Goal: Task Accomplishment & Management: Complete application form

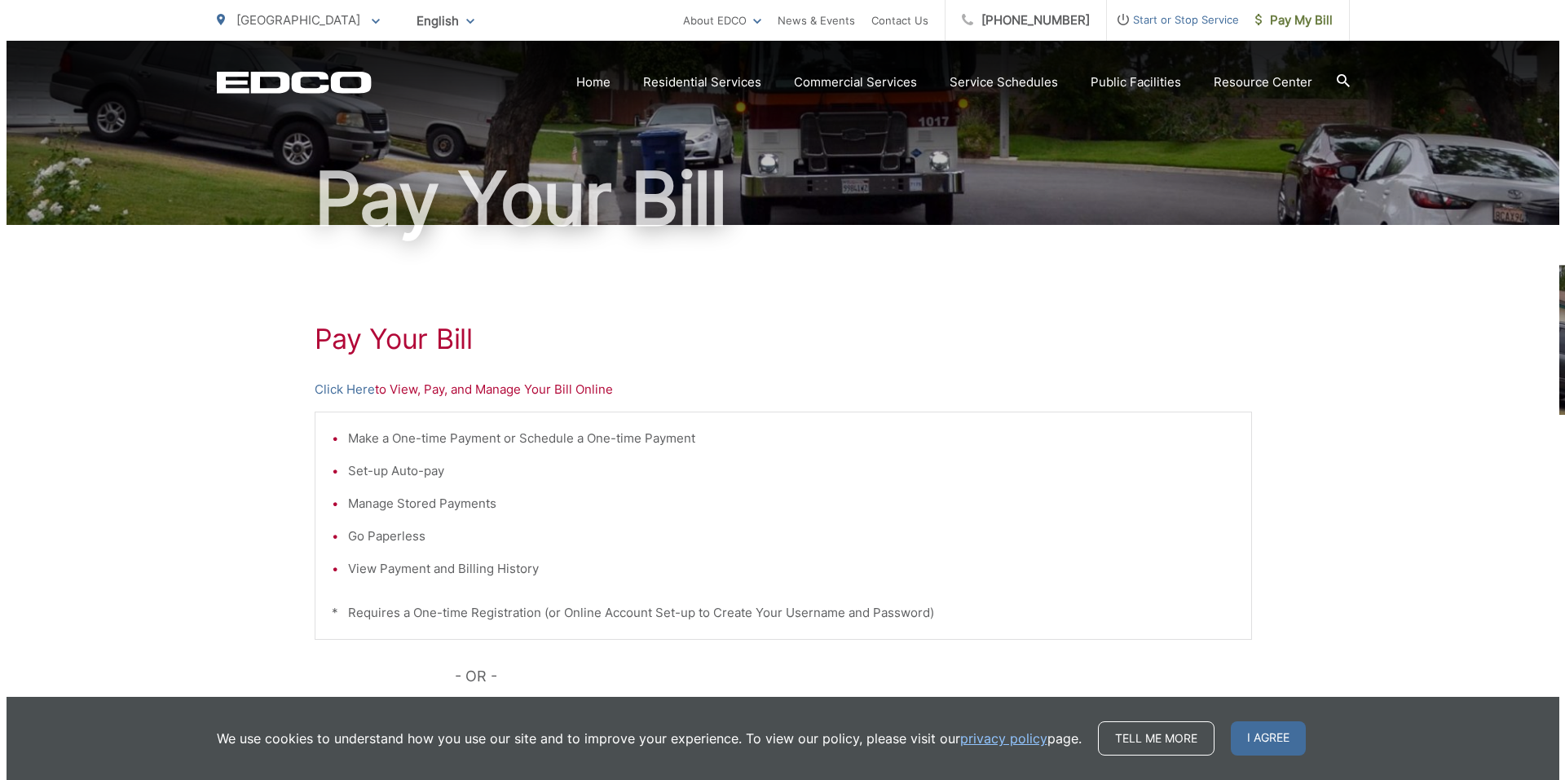
scroll to position [326, 0]
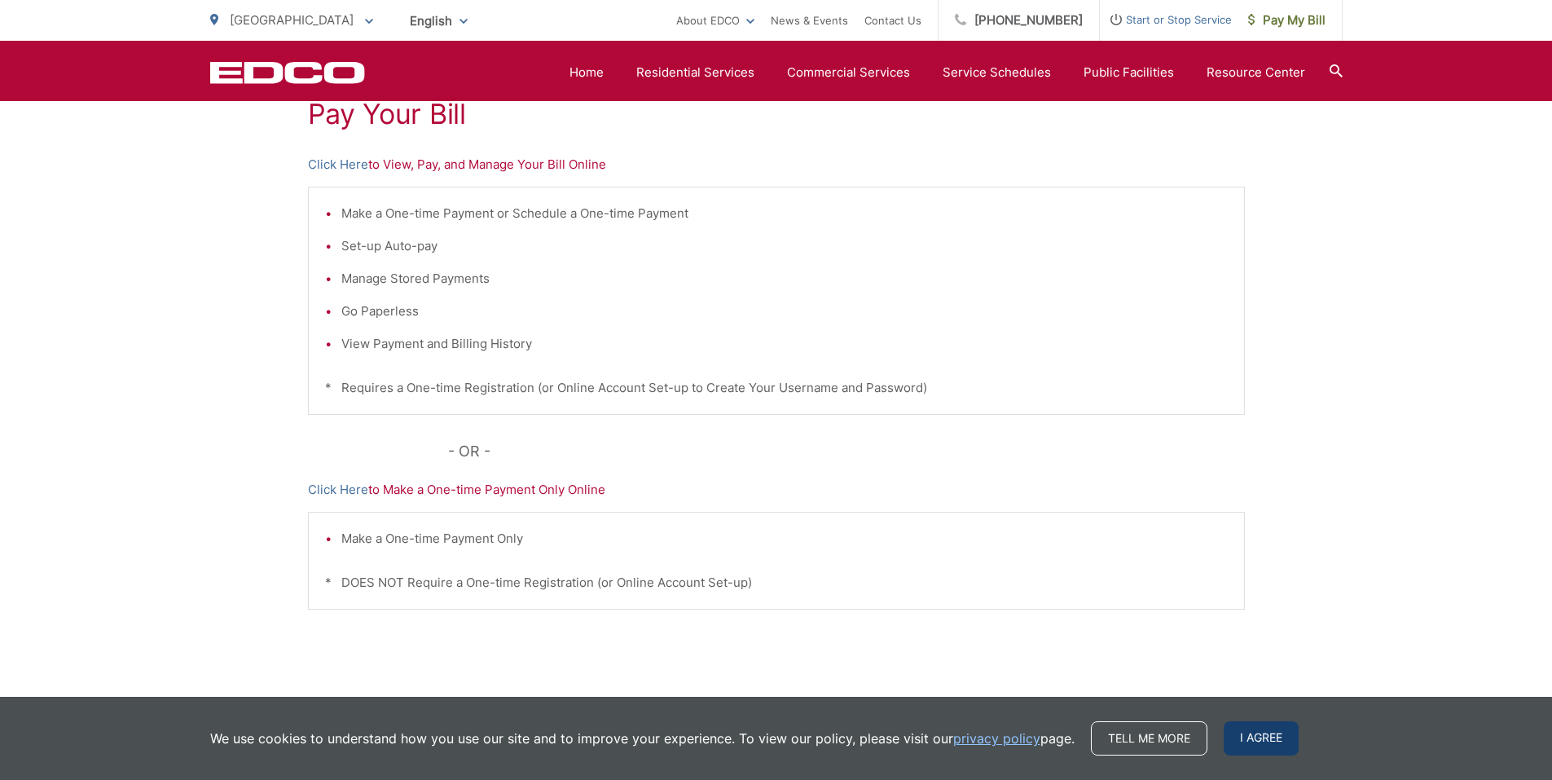
click at [1241, 737] on span "I agree" at bounding box center [1261, 738] width 75 height 34
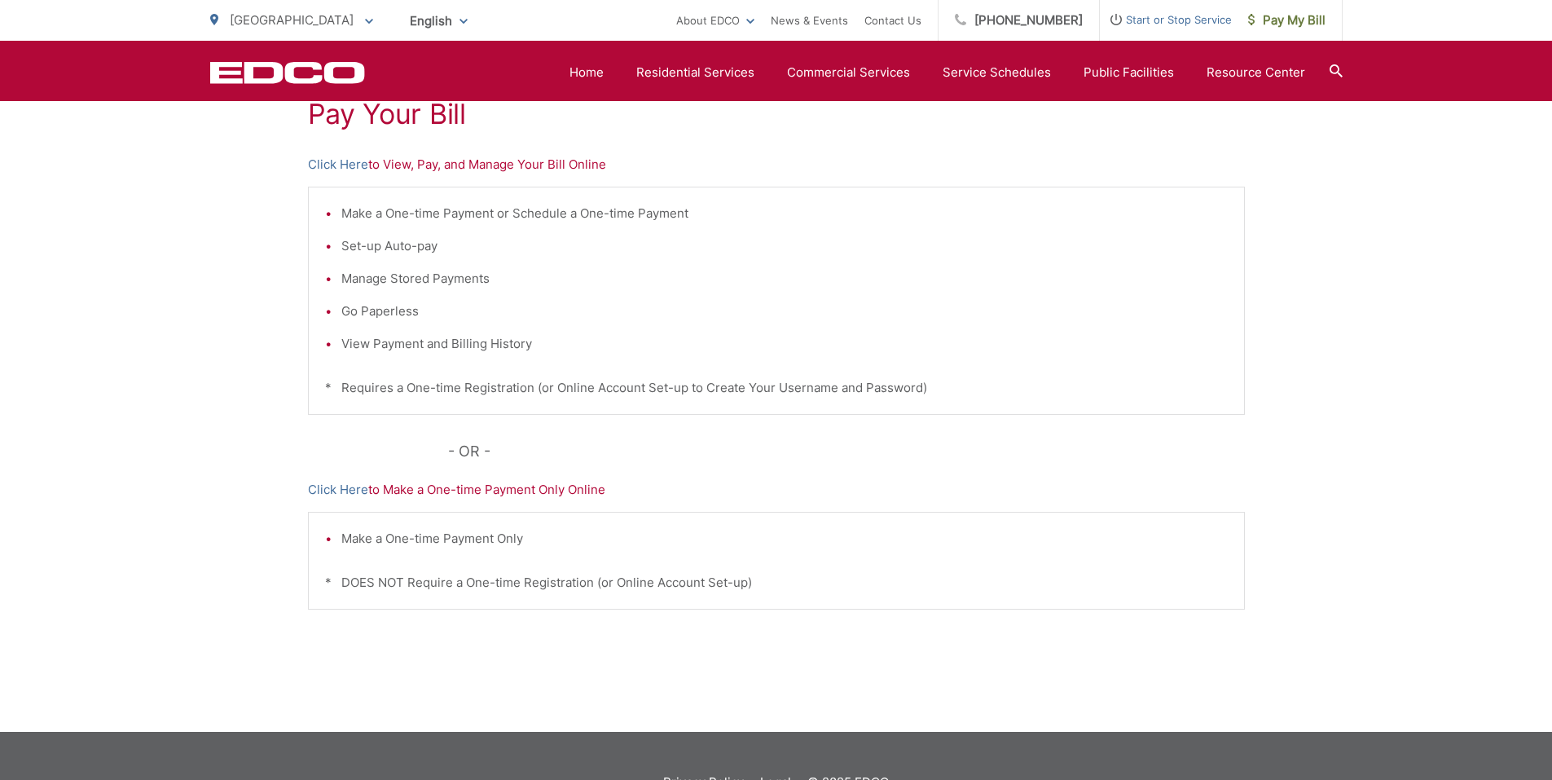
click at [1182, 14] on span "Start or Stop Service" at bounding box center [1166, 20] width 132 height 20
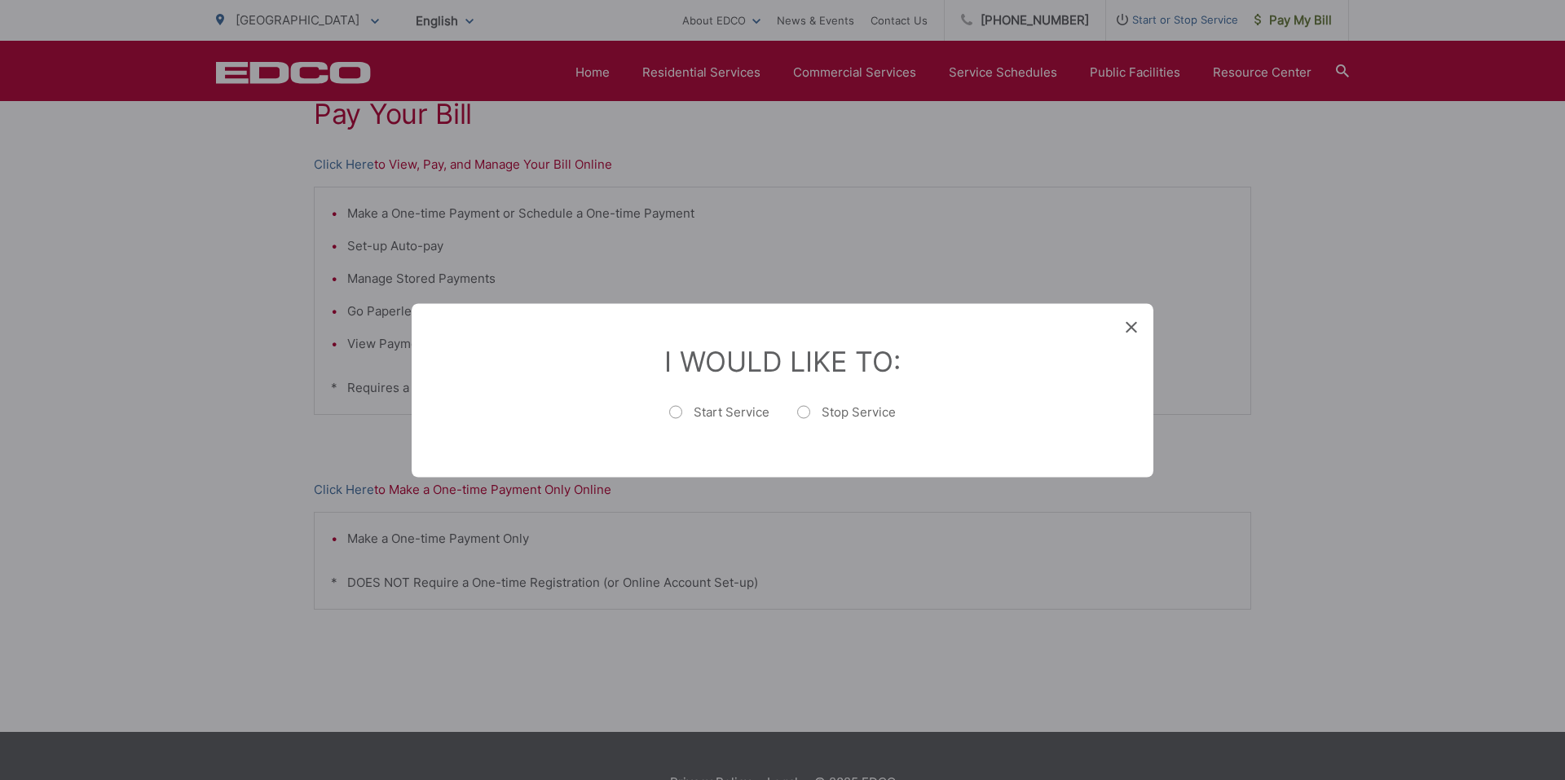
click at [803, 411] on label "Stop Service" at bounding box center [846, 419] width 99 height 33
radio input "true"
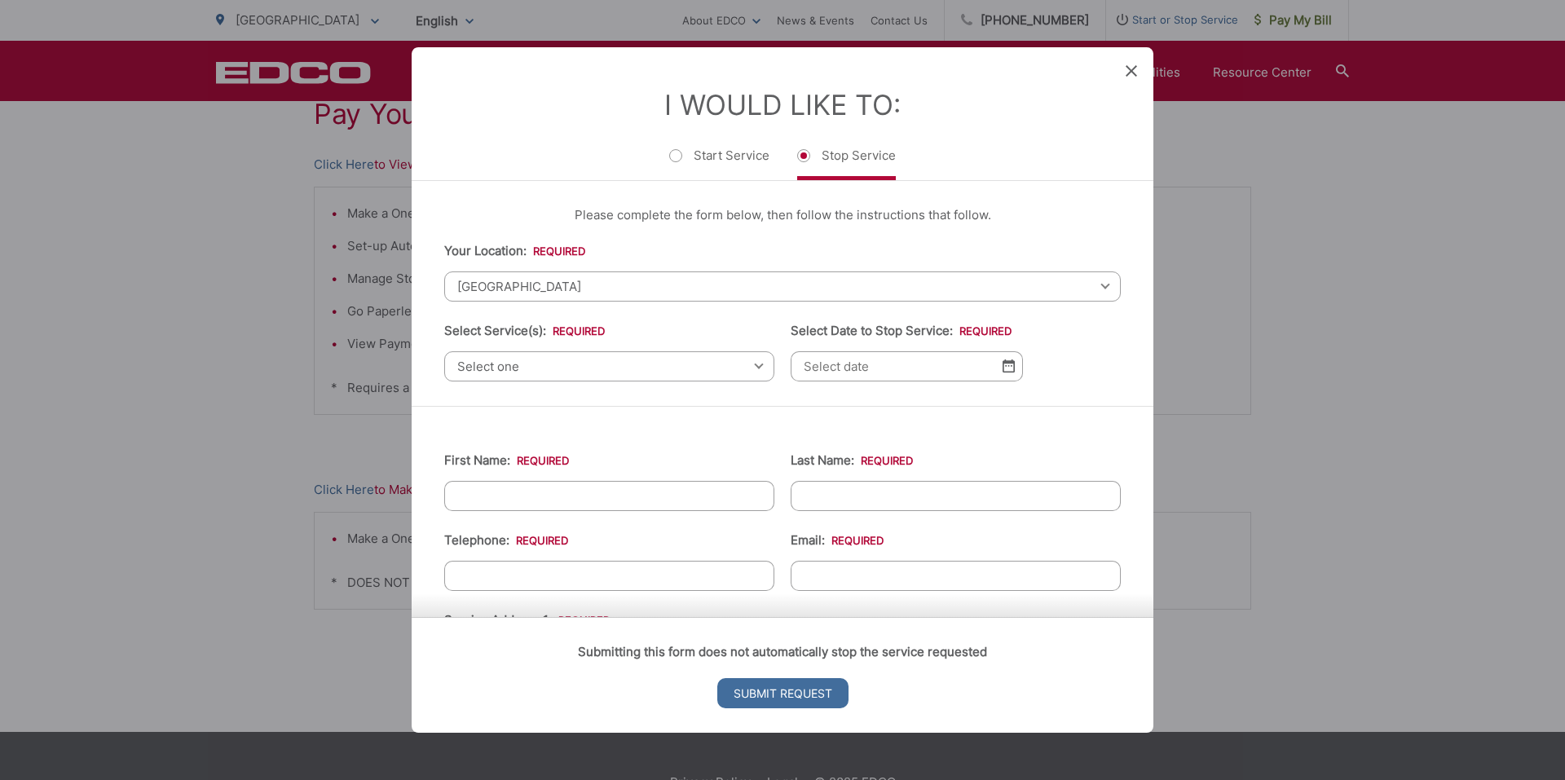
click at [702, 363] on span "Select one" at bounding box center [609, 366] width 330 height 30
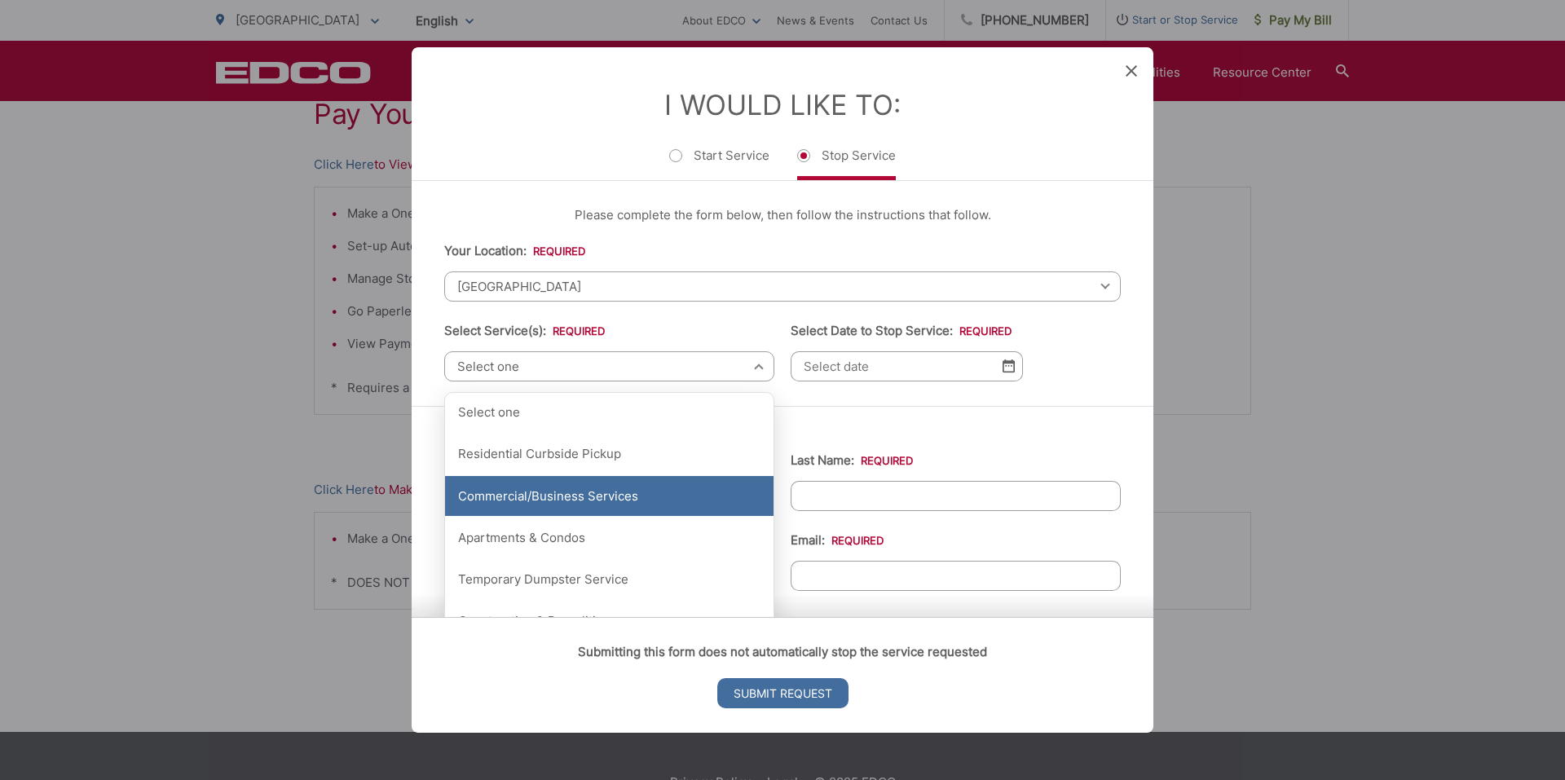
click at [632, 503] on div "Commercial/Business Services" at bounding box center [609, 496] width 328 height 41
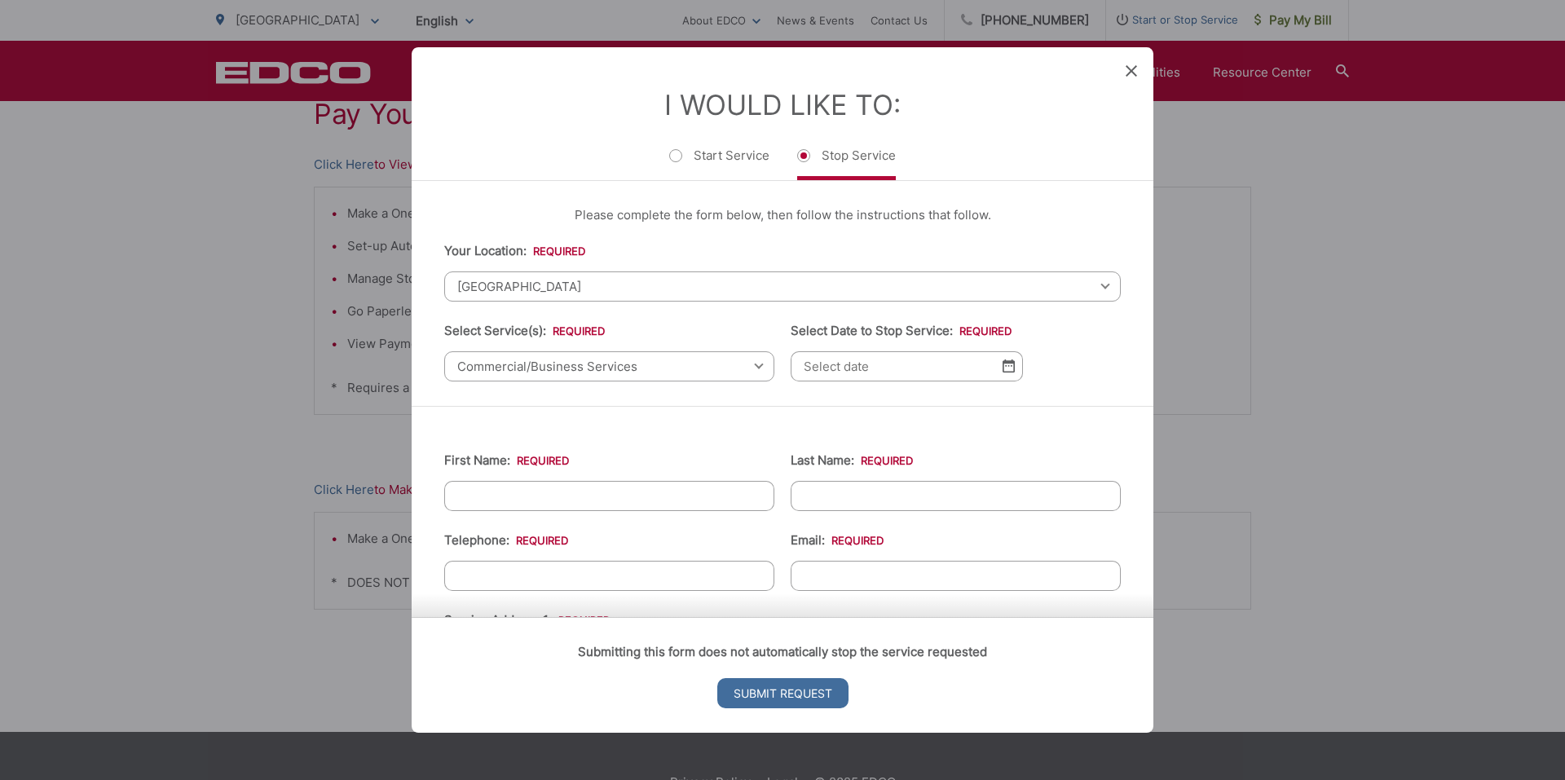
click at [1006, 368] on img at bounding box center [1008, 366] width 12 height 14
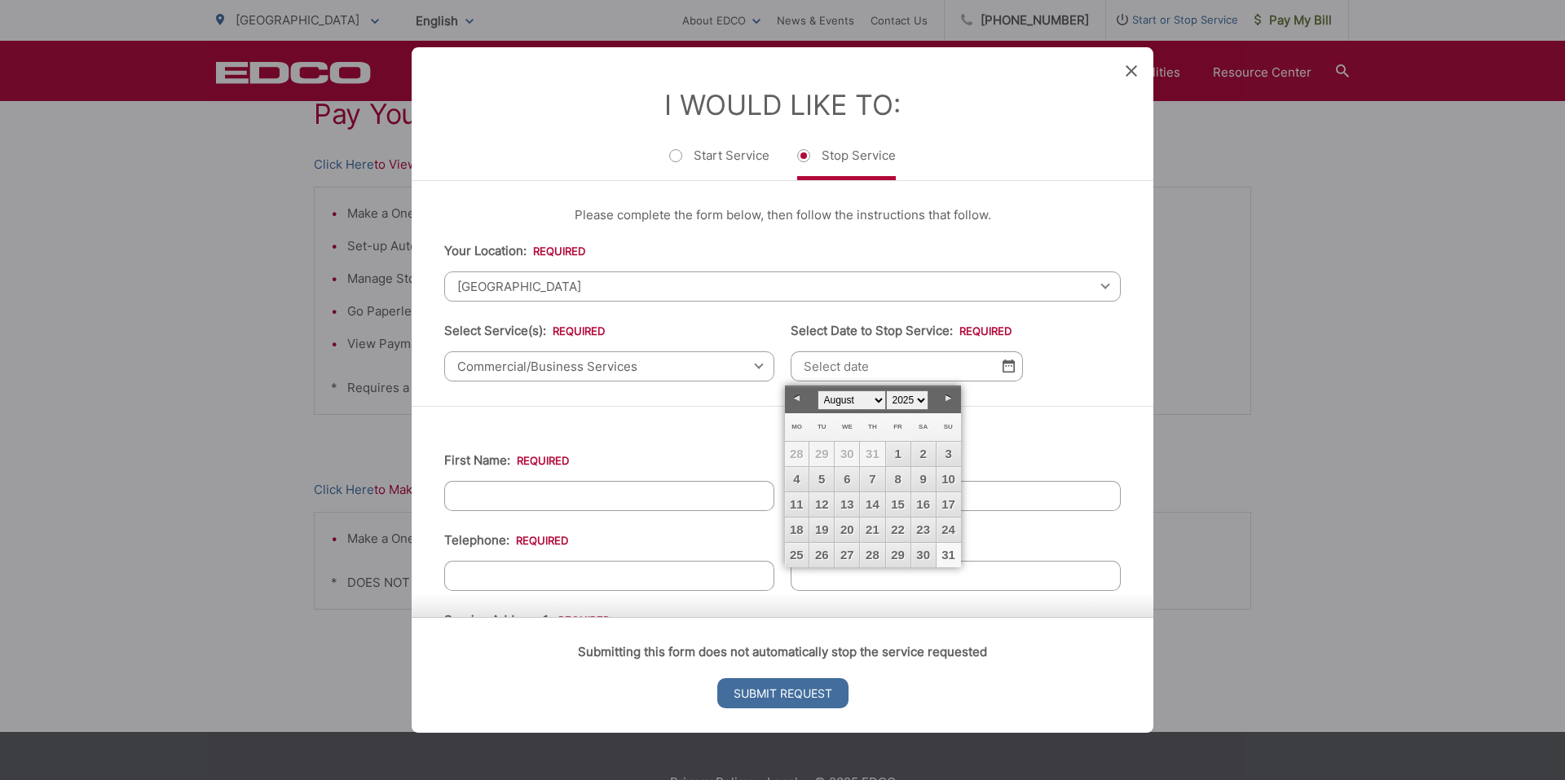
click at [944, 550] on link "31" at bounding box center [948, 555] width 24 height 24
type input "[DATE]"
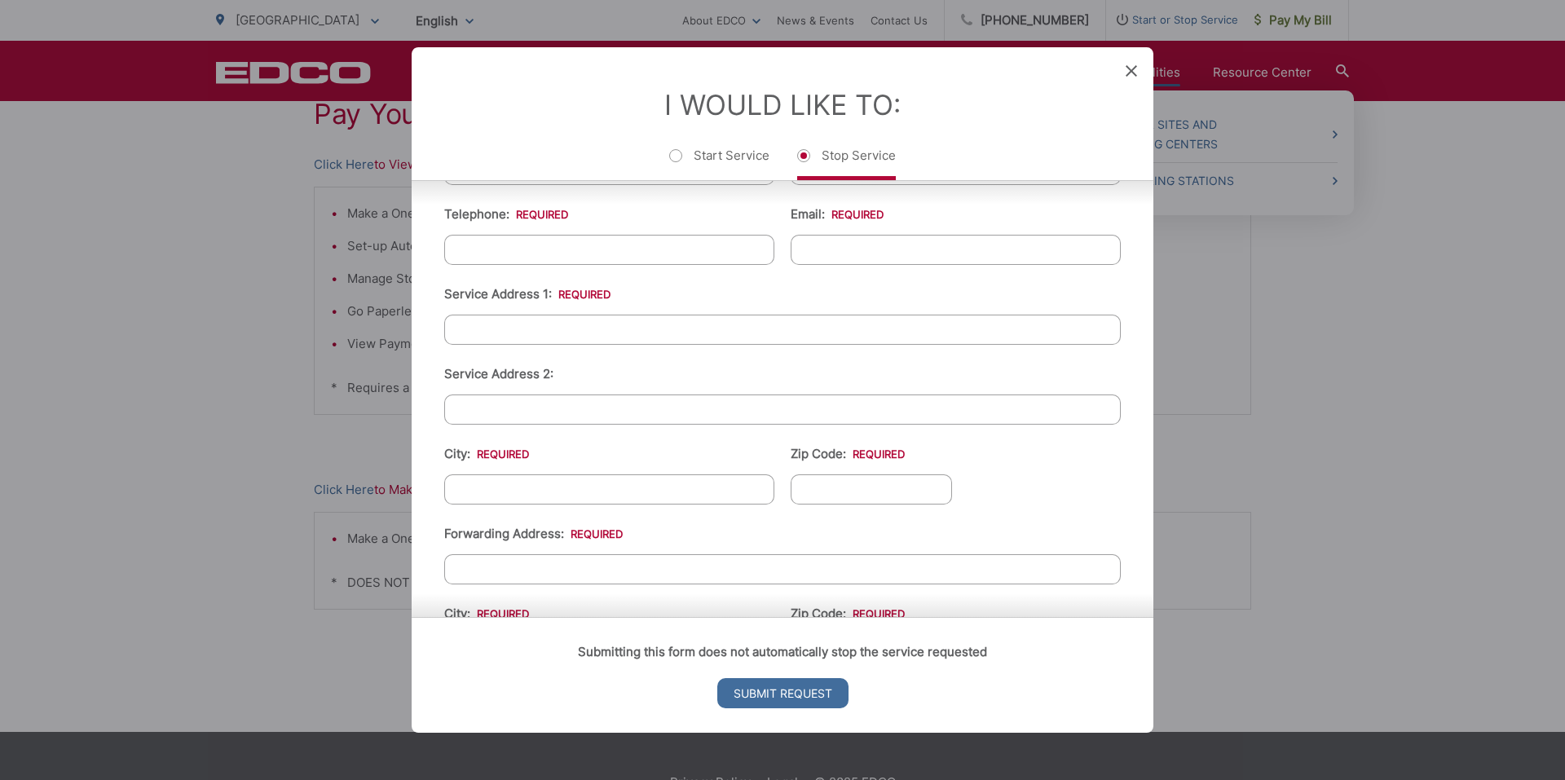
drag, startPoint x: 1129, startPoint y: 66, endPoint x: 1115, endPoint y: 79, distance: 19.6
click at [1129, 67] on icon at bounding box center [1130, 70] width 11 height 11
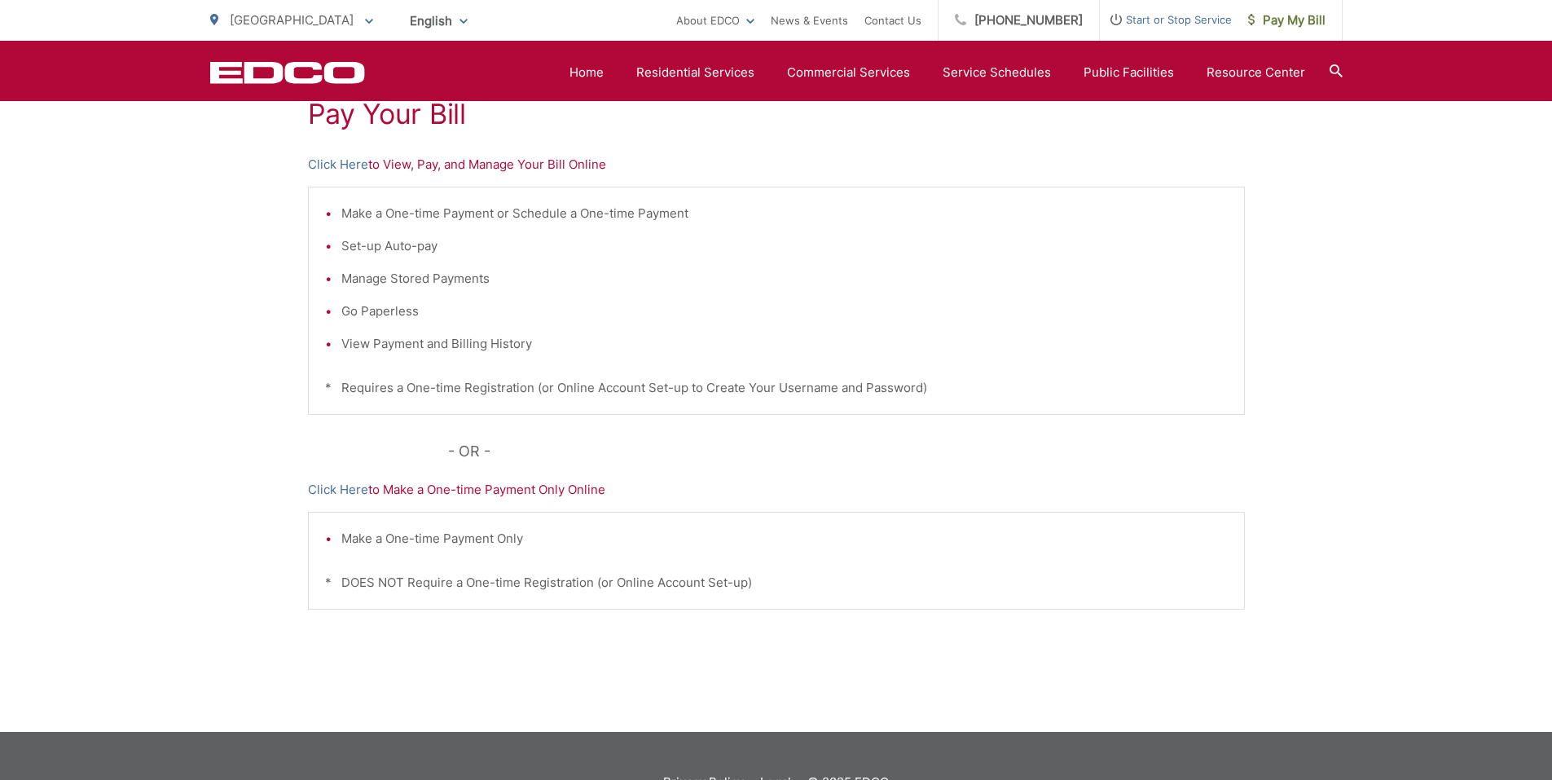
click at [478, 342] on li "View Payment and Billing History" at bounding box center [784, 344] width 887 height 20
click at [354, 156] on link "Click Here" at bounding box center [338, 165] width 60 height 20
click at [1174, 18] on span "Start or Stop Service" at bounding box center [1166, 20] width 132 height 20
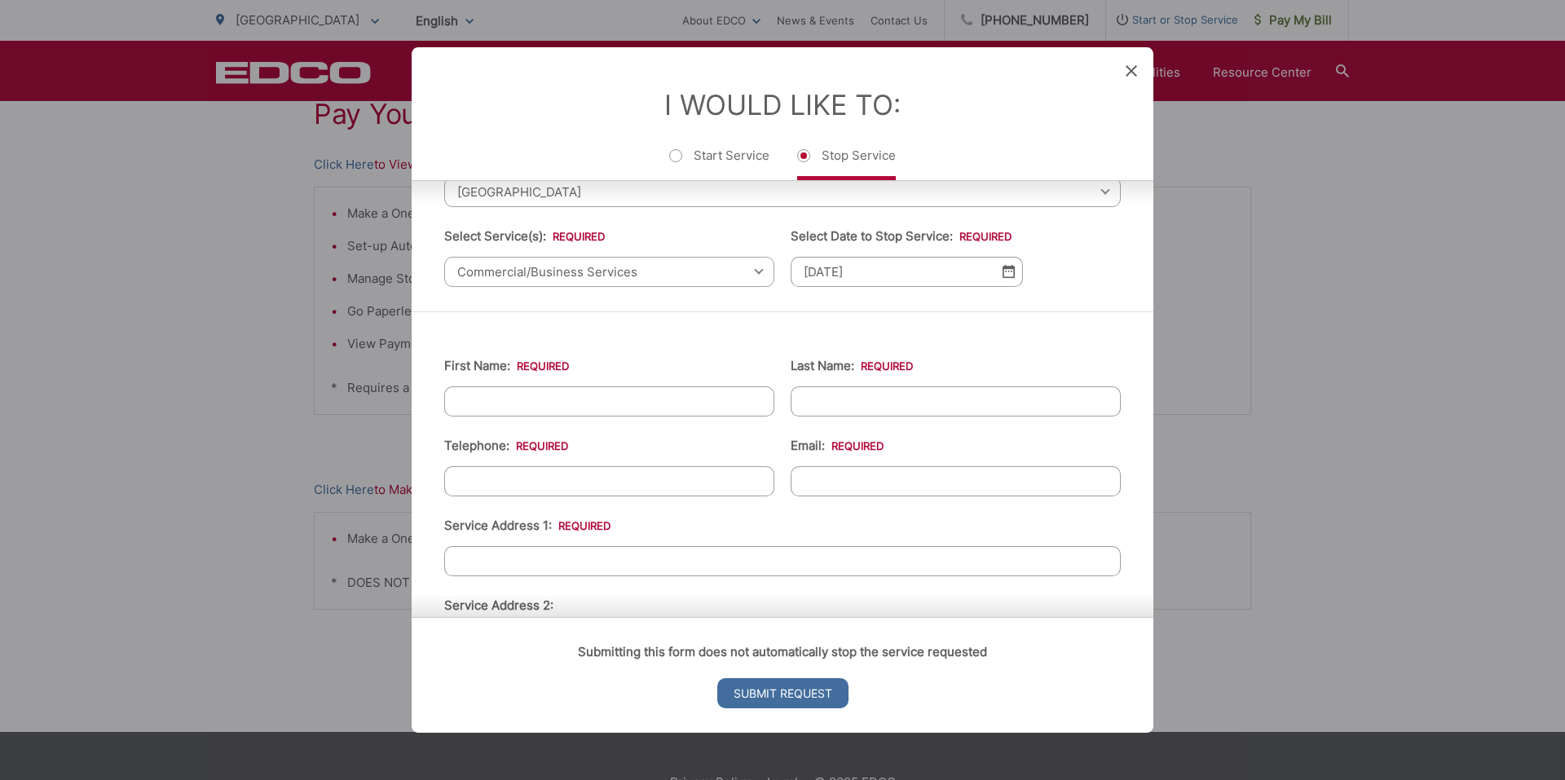
scroll to position [0, 0]
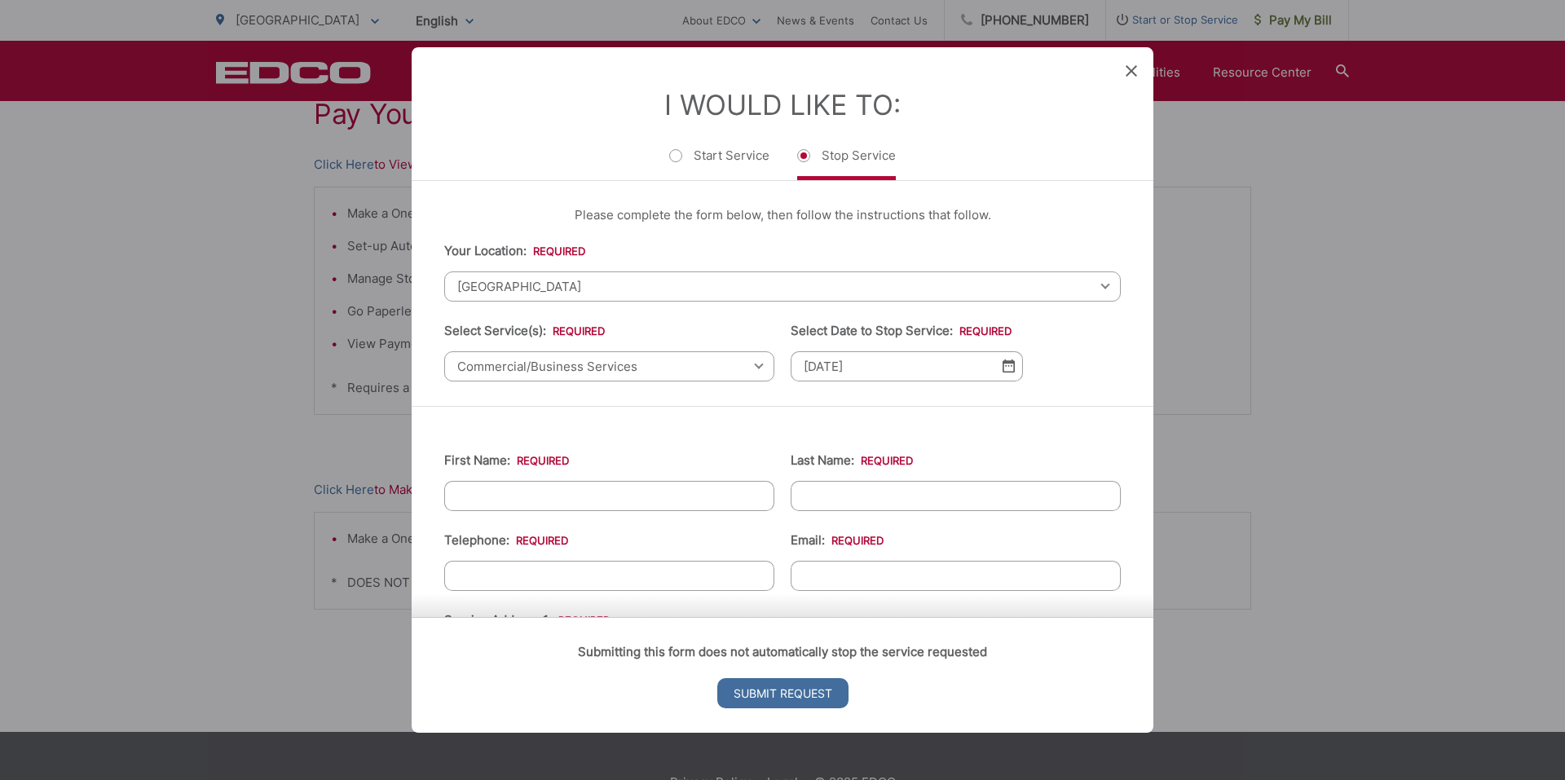
click at [1002, 368] on img at bounding box center [1008, 366] width 12 height 14
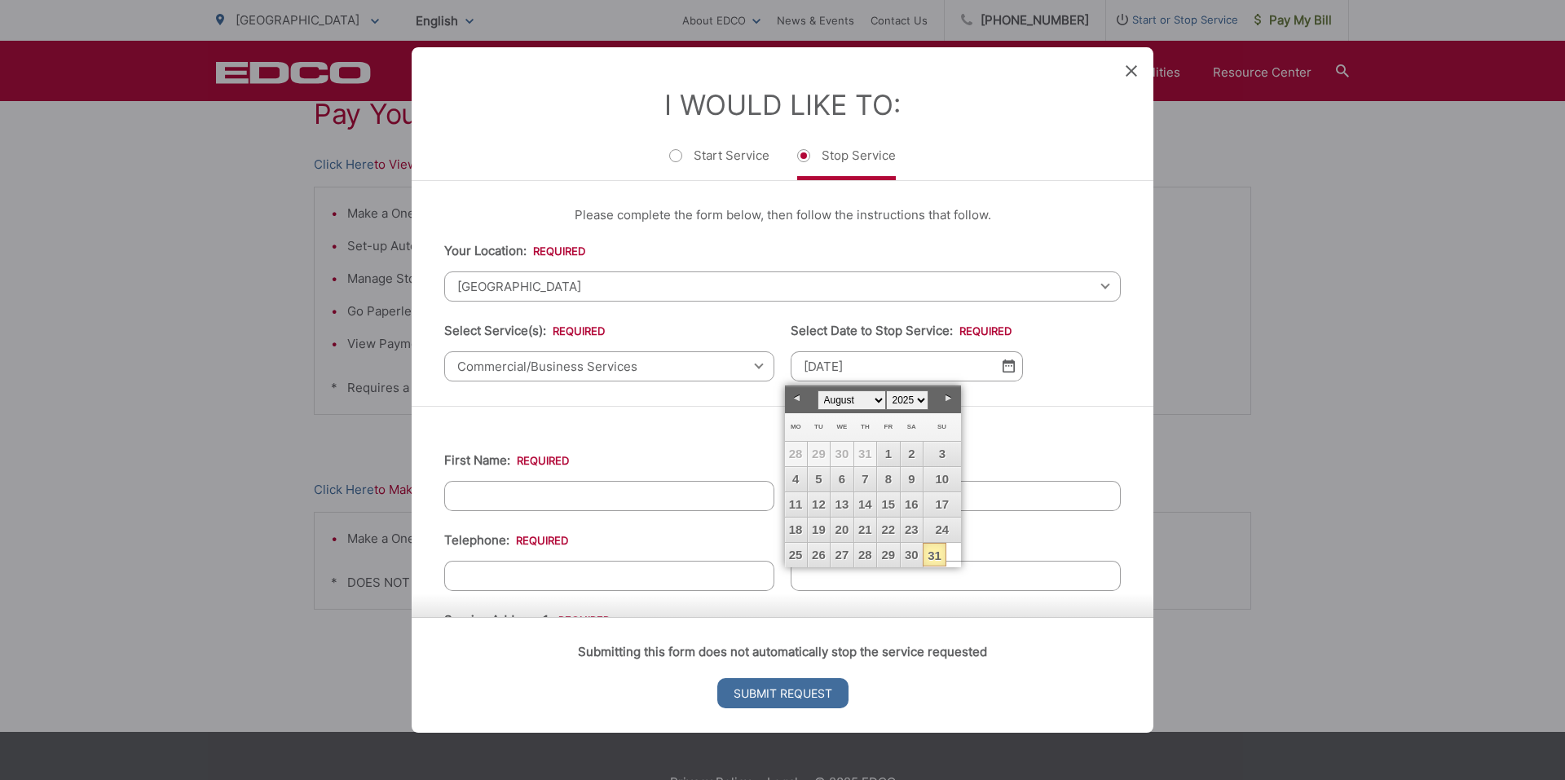
click at [653, 493] on input "First Name: *" at bounding box center [609, 496] width 330 height 30
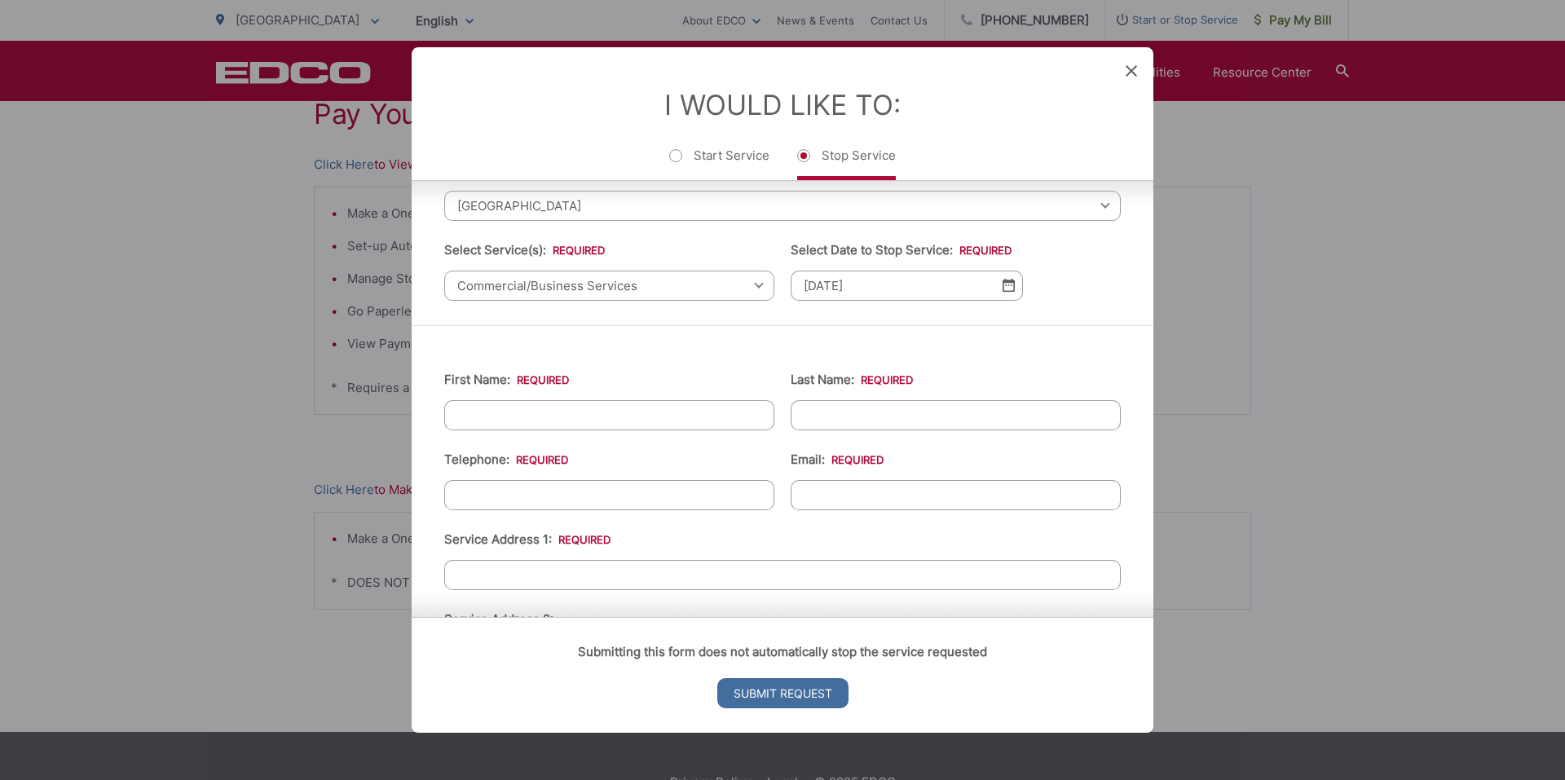
scroll to position [81, 0]
type input "[PERSON_NAME]"
type input "[PHONE_NUMBER]"
type input "6"
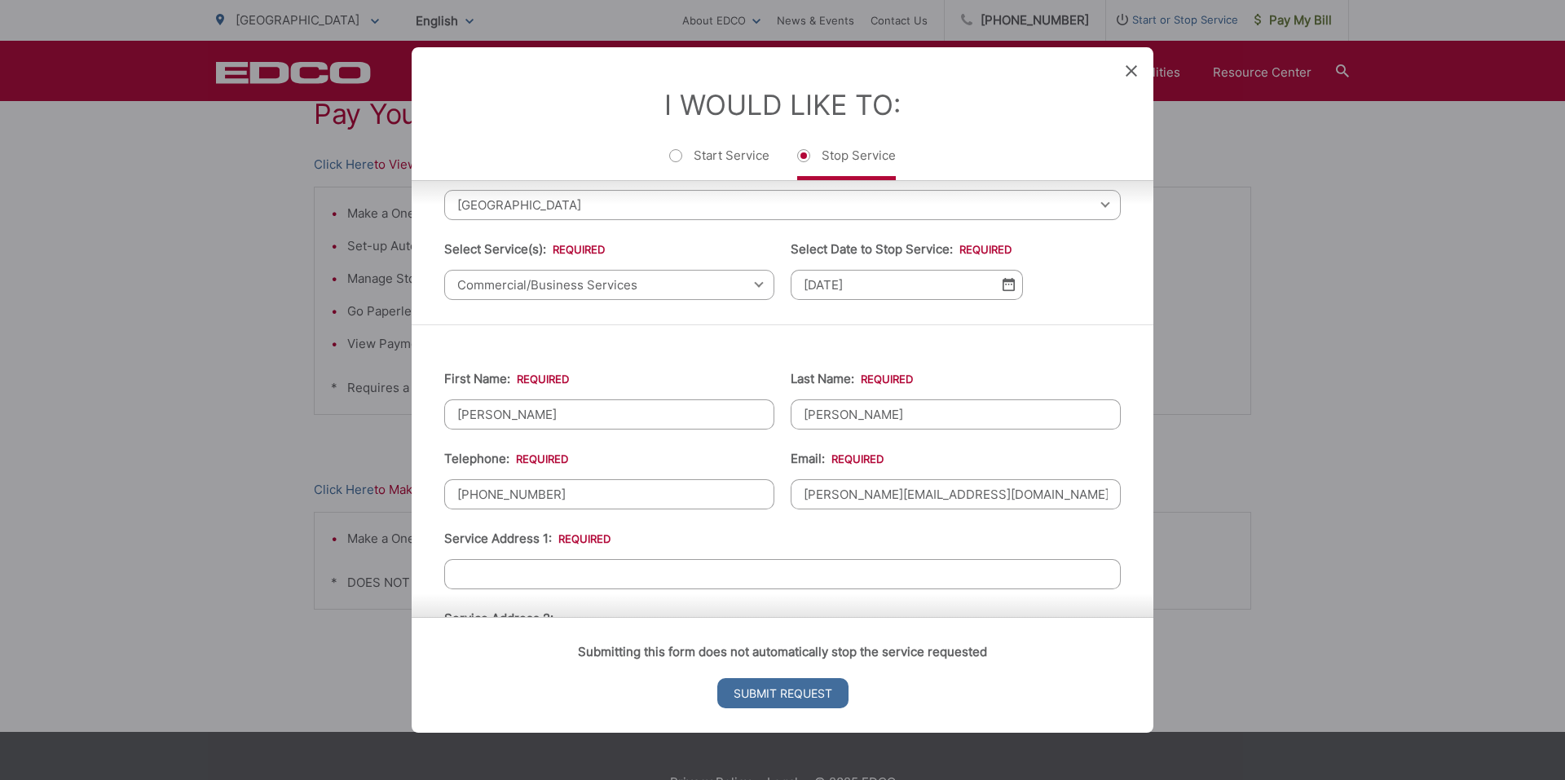
type input "[PERSON_NAME][EMAIL_ADDRESS][DOMAIN_NAME]"
type input "[STREET_ADDRESS]"
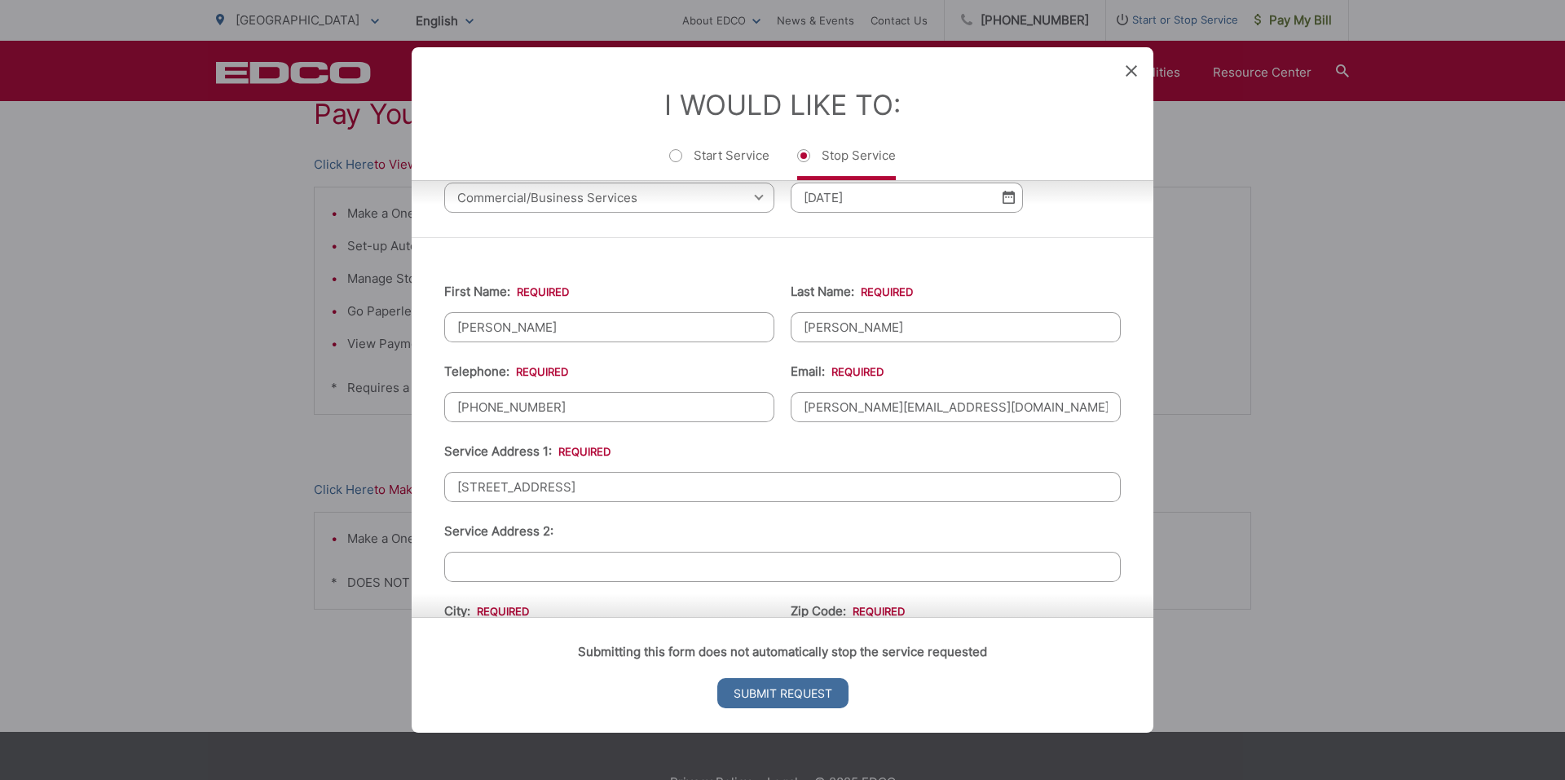
scroll to position [244, 0]
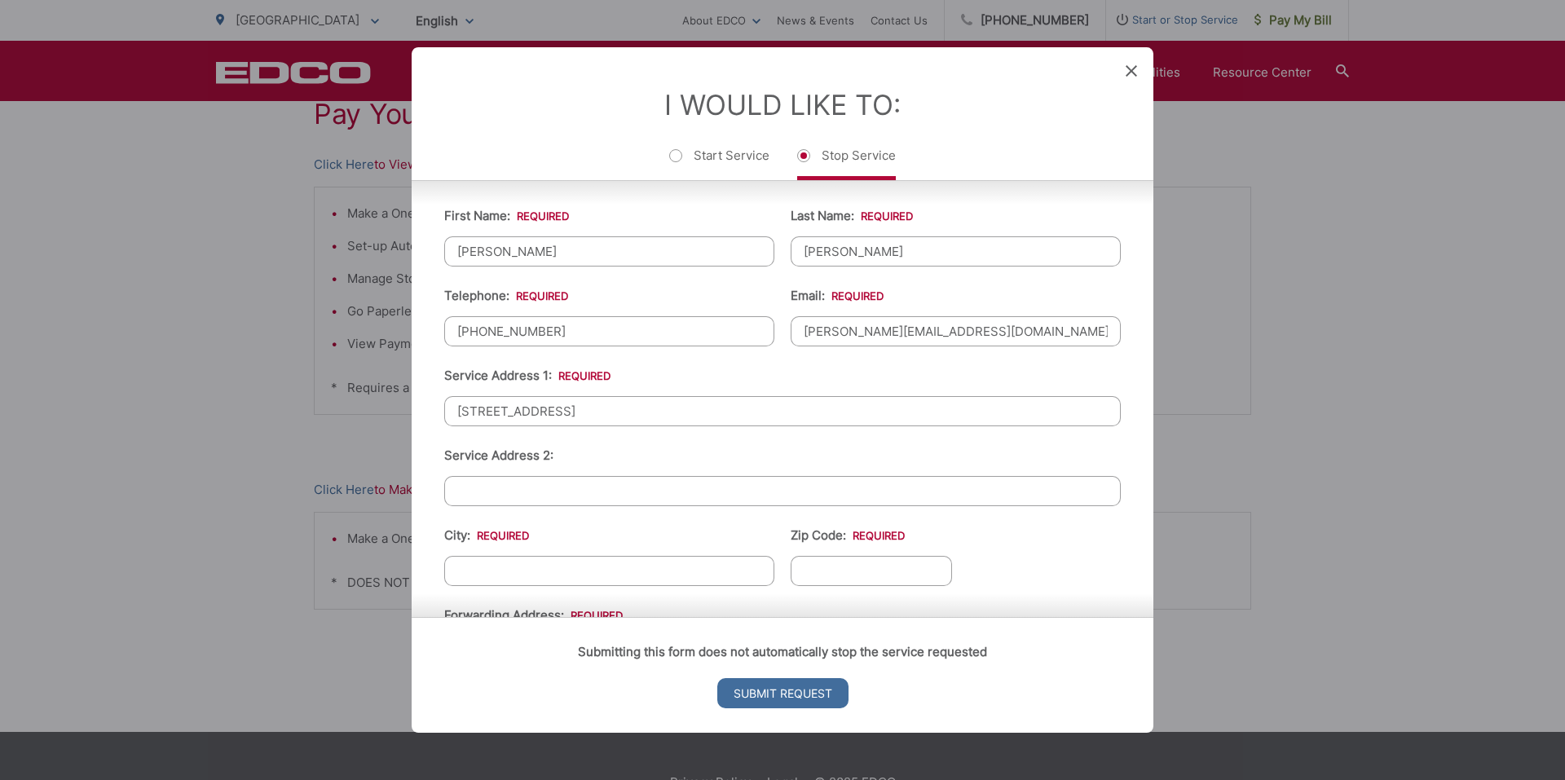
click at [640, 574] on input "City: *" at bounding box center [609, 571] width 330 height 30
type input "[GEOGRAPHIC_DATA]"
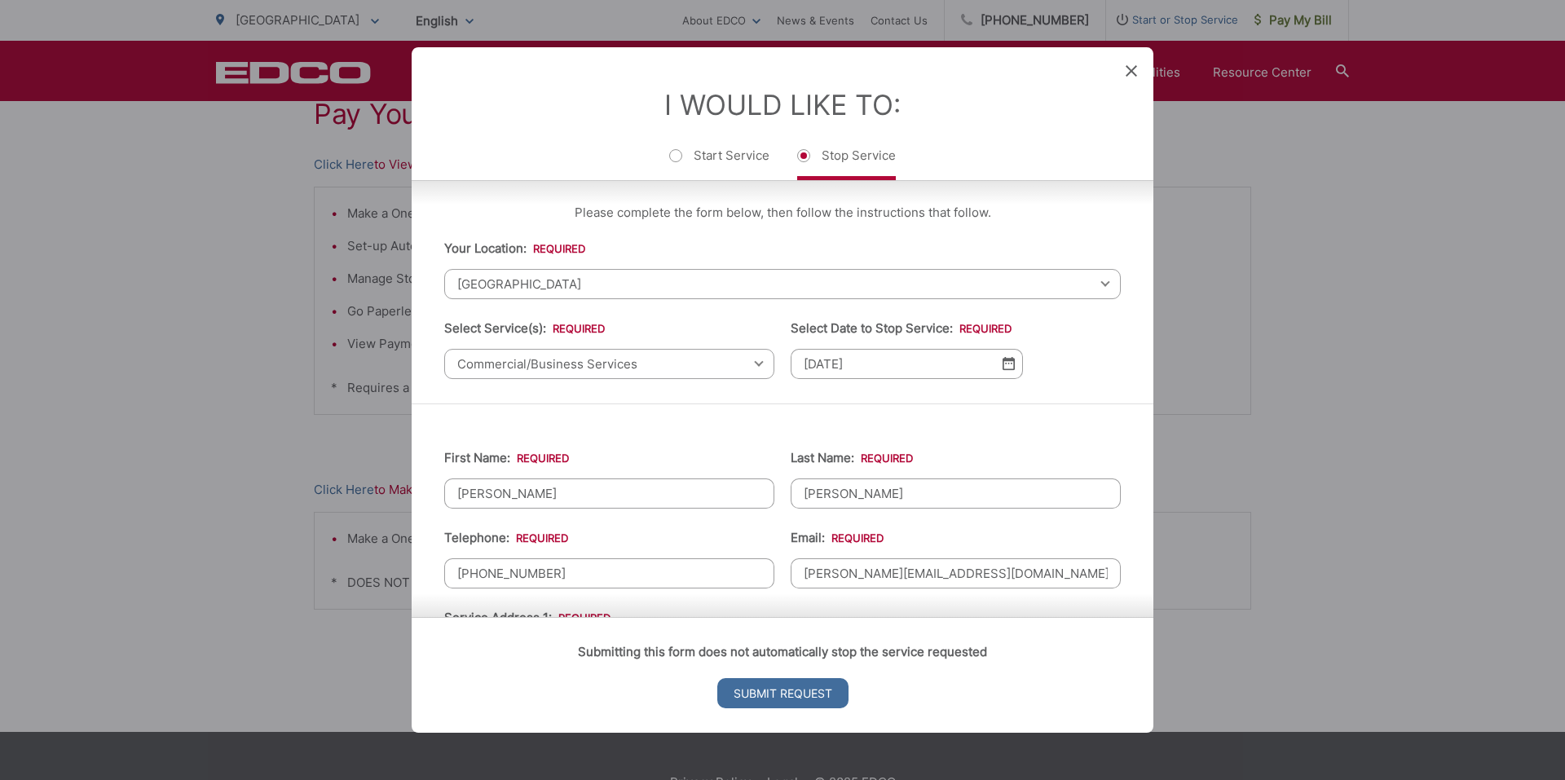
scroll to position [0, 0]
type input "92115"
click at [1094, 285] on div "[GEOGRAPHIC_DATA] Select your location [GEOGRAPHIC_DATA] [GEOGRAPHIC_DATA][PERS…" at bounding box center [782, 286] width 676 height 30
click at [1092, 282] on div "[GEOGRAPHIC_DATA] Select your location [GEOGRAPHIC_DATA] [GEOGRAPHIC_DATA][PERS…" at bounding box center [782, 286] width 676 height 30
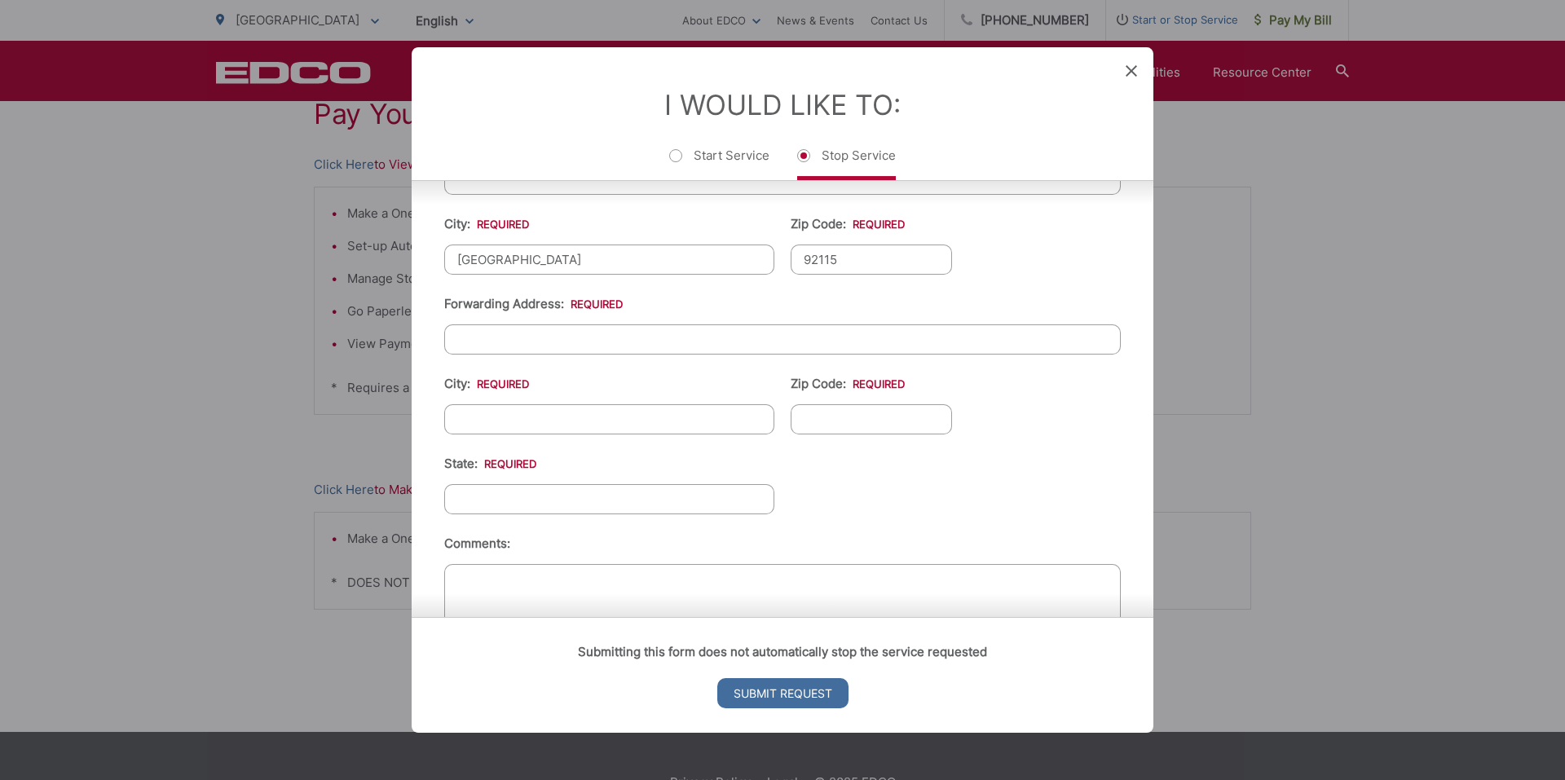
scroll to position [570, 0]
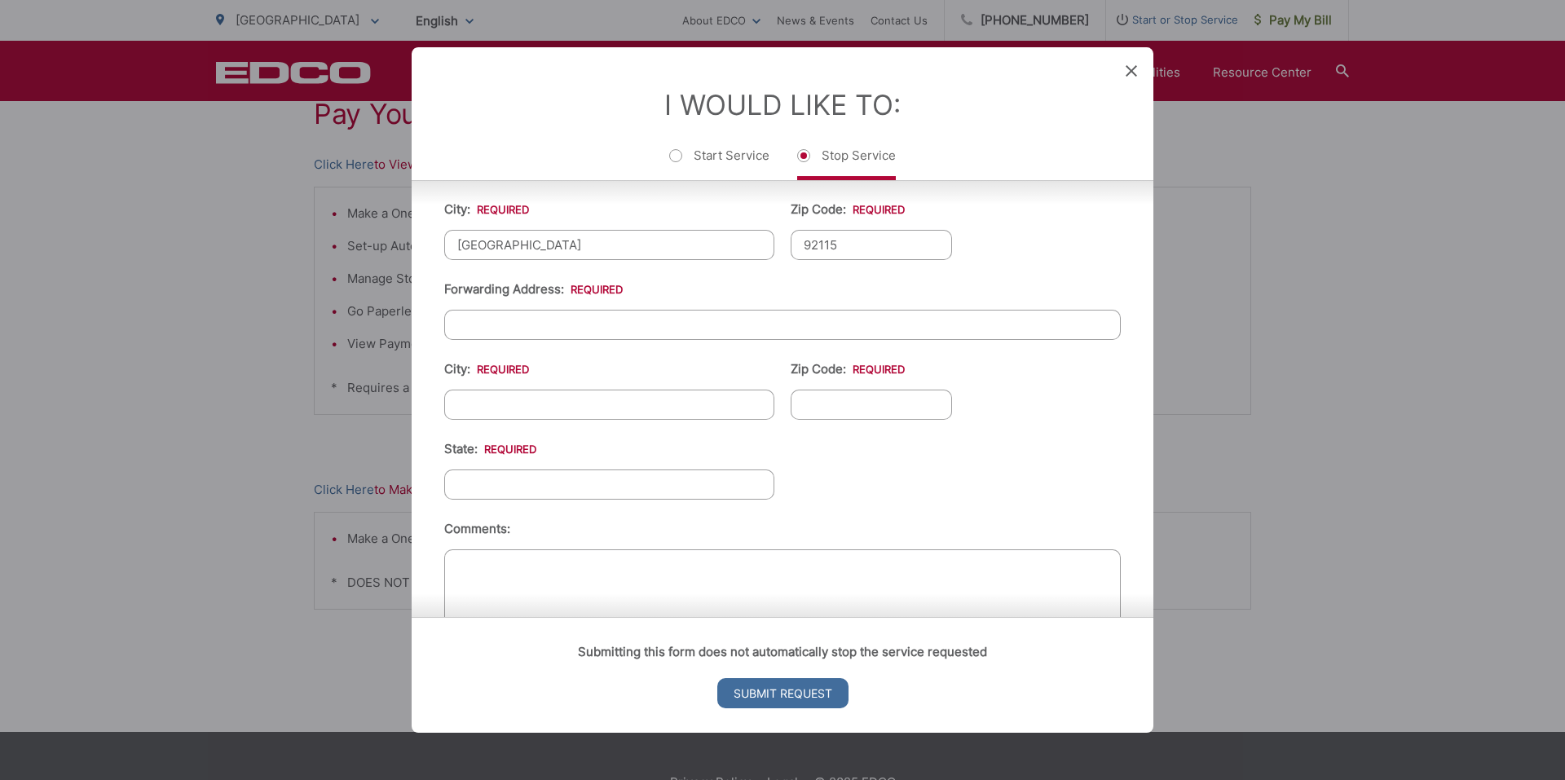
click at [583, 315] on input "Forwarding Address: *" at bounding box center [782, 325] width 676 height 30
type input "P"
type input "PO Box 1750"
type input "[GEOGRAPHIC_DATA]"
type input "90267"
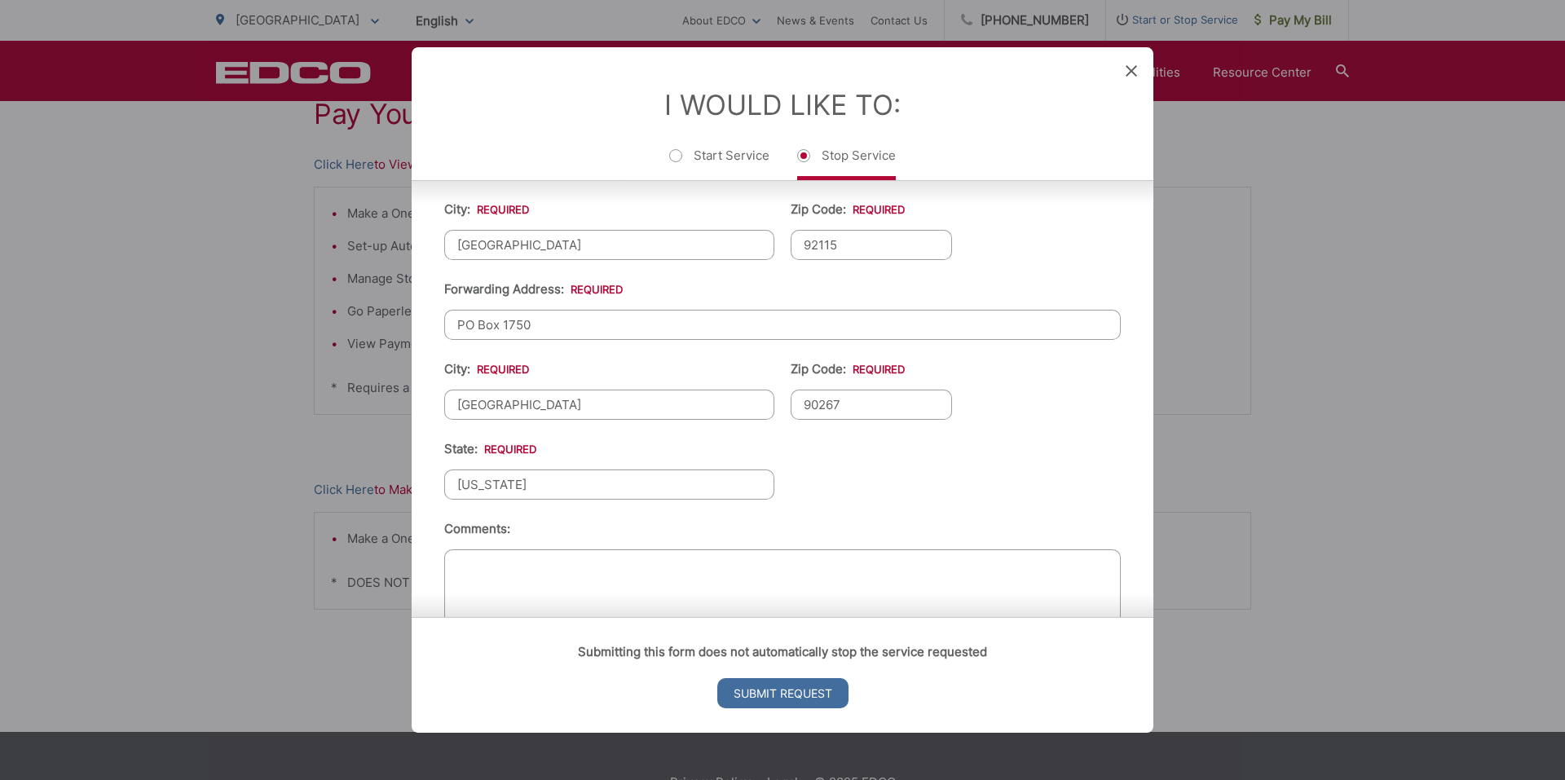
type input "[US_STATE]"
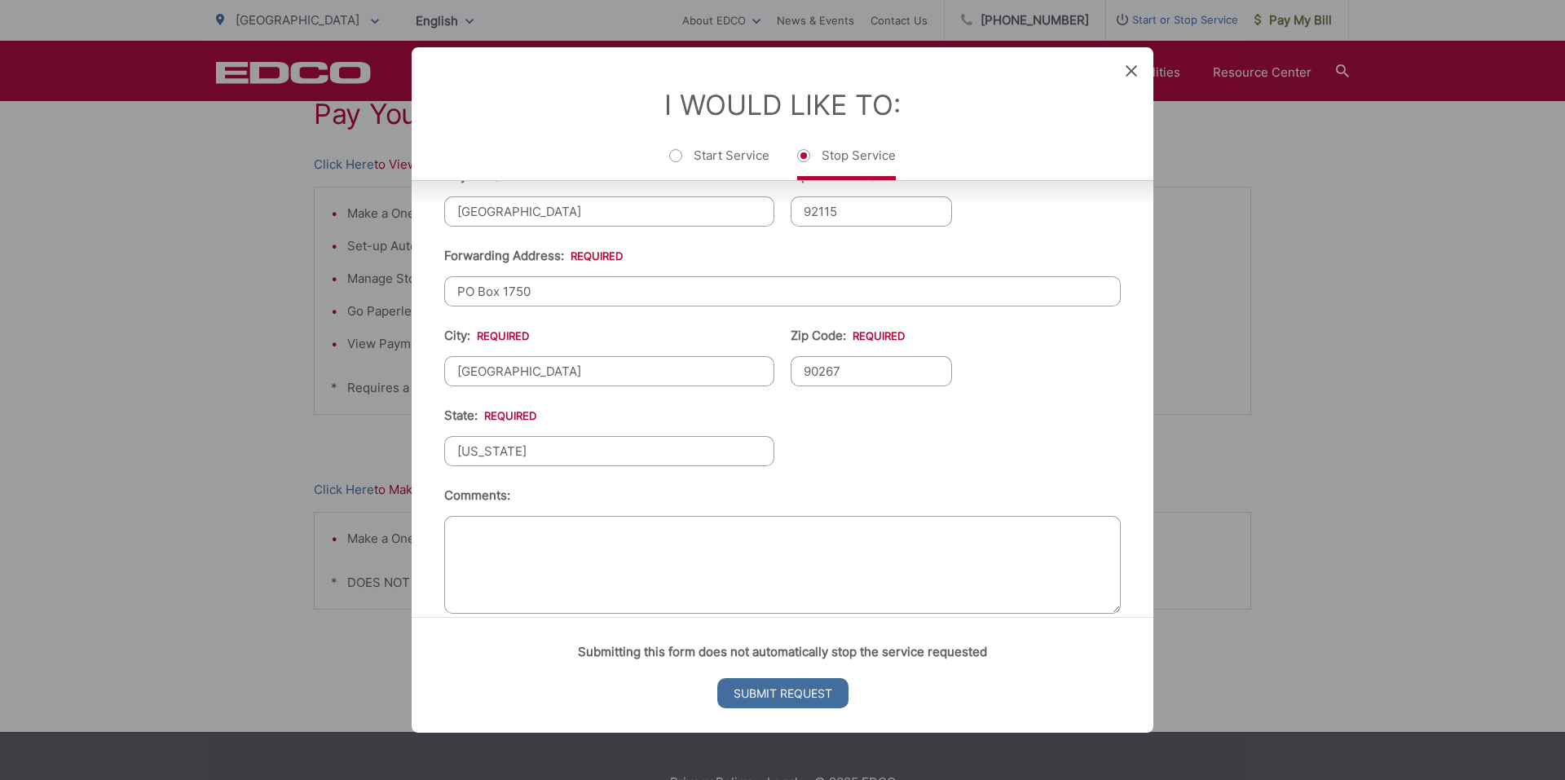
scroll to position [630, 0]
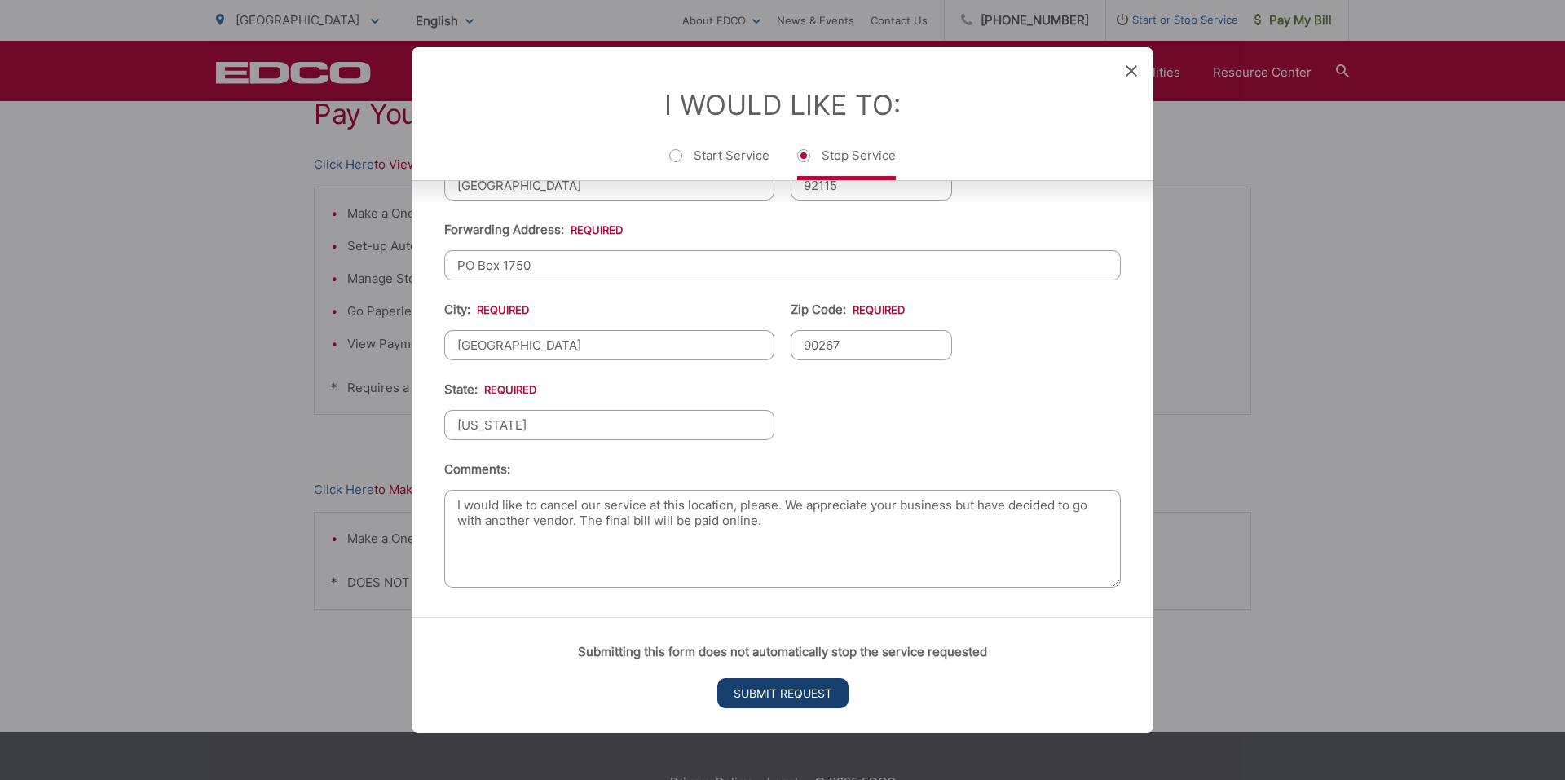
type textarea "I would like to cancel our service at this location, please. We appreciate your…"
click at [797, 702] on input "Submit Request" at bounding box center [782, 693] width 131 height 30
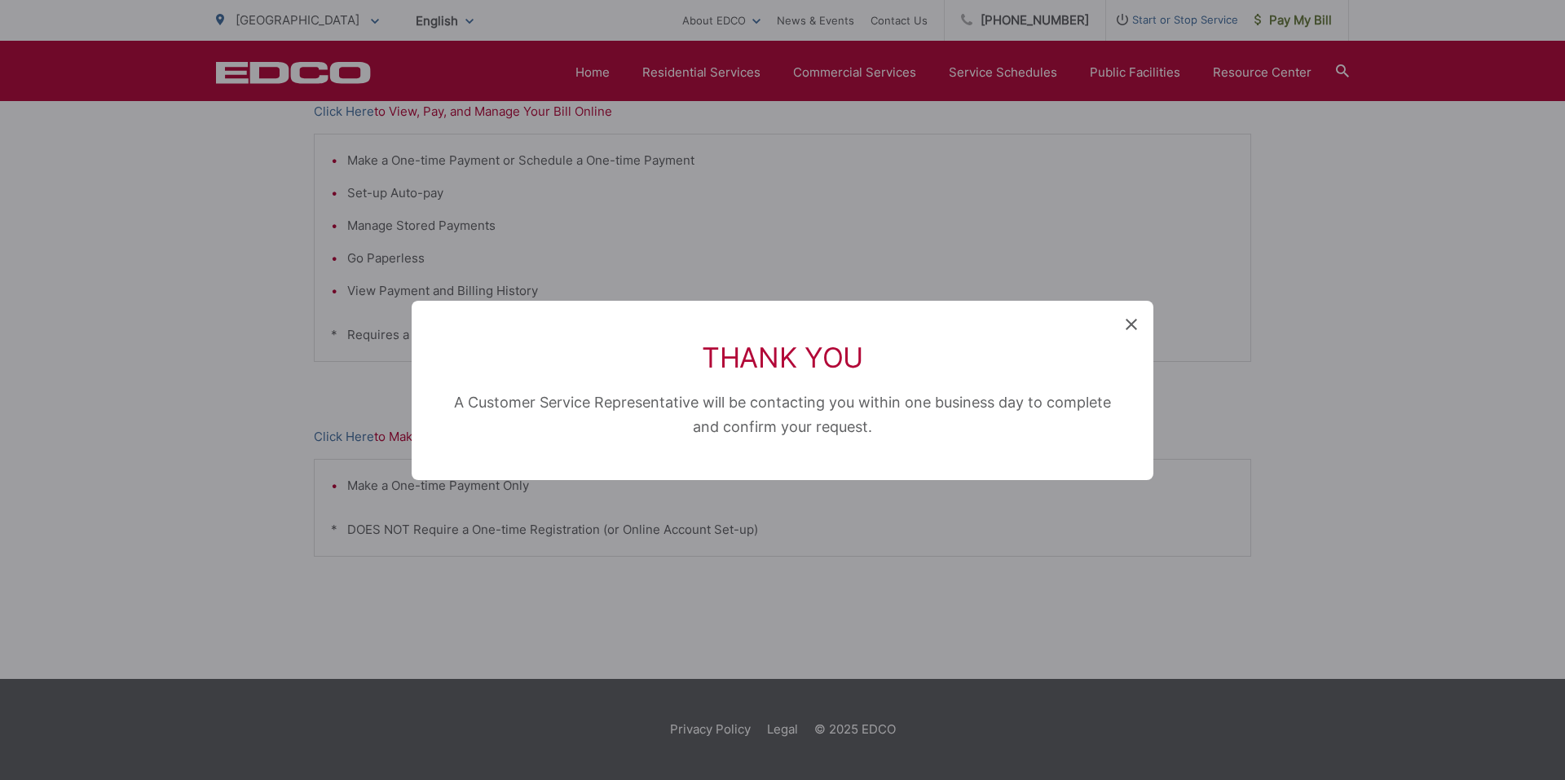
scroll to position [0, 0]
